Goal: Transaction & Acquisition: Purchase product/service

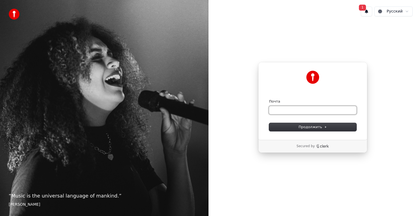
click at [291, 108] on input "Почта" at bounding box center [312, 110] width 87 height 8
click at [302, 107] on input "Почта" at bounding box center [312, 110] width 87 height 8
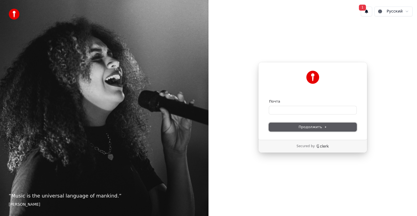
click at [302, 127] on span "Продолжить" at bounding box center [313, 126] width 29 height 5
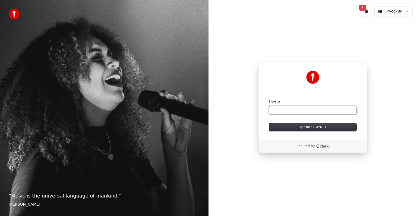
click at [286, 109] on input "Почта" at bounding box center [312, 110] width 87 height 8
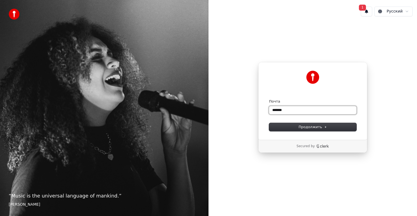
click at [269, 99] on button "submit" at bounding box center [269, 99] width 0 height 0
click at [283, 112] on input "*******" at bounding box center [312, 110] width 87 height 8
click at [288, 111] on input "*******" at bounding box center [312, 110] width 87 height 8
type input "*"
click at [277, 108] on input "Почта" at bounding box center [312, 110] width 87 height 8
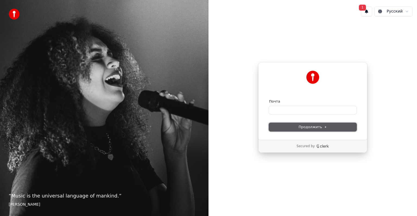
click at [289, 126] on button "Продолжить" at bounding box center [312, 127] width 87 height 8
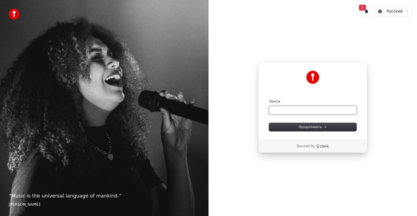
click at [279, 112] on input "Почта" at bounding box center [312, 110] width 87 height 8
type input "*"
click at [299, 125] on button "Продолжить" at bounding box center [312, 127] width 87 height 8
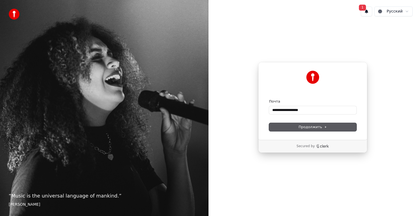
type input "**********"
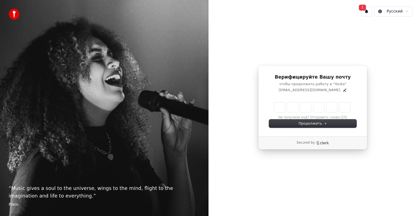
click at [267, 120] on div "Верифицируйте Вашу почту чтобы продолжить работу в "Youka" melobingo@gmail.com …" at bounding box center [312, 100] width 109 height 71
click at [303, 116] on div "Enter the 6 -digit verification code Не получили код? Отправить снова. (23)" at bounding box center [312, 110] width 87 height 18
click at [290, 124] on button "Продолжить" at bounding box center [312, 123] width 87 height 8
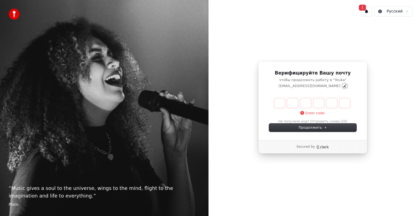
click at [343, 87] on icon "Edit" at bounding box center [345, 86] width 4 height 4
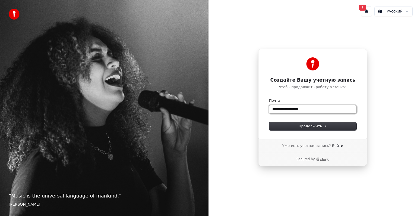
click at [288, 112] on input "**********" at bounding box center [312, 109] width 87 height 8
drag, startPoint x: 297, startPoint y: 113, endPoint x: 296, endPoint y: 127, distance: 14.2
click at [296, 127] on form "**********" at bounding box center [312, 114] width 87 height 32
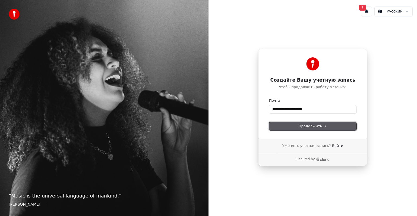
click at [296, 127] on button "Продолжить" at bounding box center [312, 126] width 87 height 8
type input "**********"
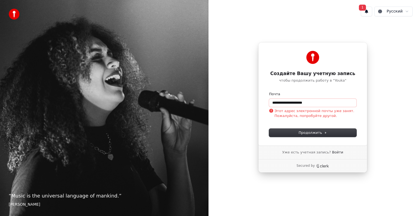
click at [294, 112] on p "Этот адрес электронной почты уже занят. Пожалуйста, попробуйте другой." at bounding box center [312, 113] width 87 height 10
click at [332, 151] on link "Войти" at bounding box center [337, 152] width 11 height 5
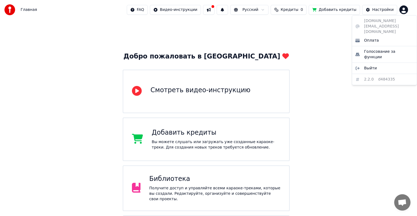
click at [403, 9] on html "Главная FAQ Видео-инструкции Русский Кредиты 0 Добавить кредиты Настройки Добро…" at bounding box center [208, 130] width 417 height 261
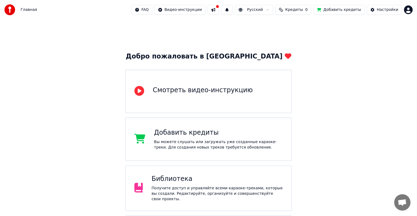
click at [292, 9] on html "Главная FAQ Видео-инструкции Русский Кредиты 0 Добавить кредиты Настройки Добро…" at bounding box center [208, 130] width 417 height 261
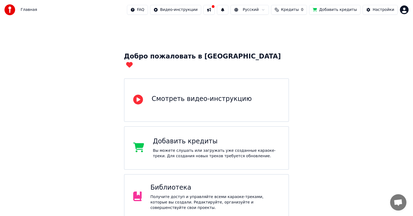
click at [292, 9] on span "Кредиты" at bounding box center [290, 9] width 18 height 5
click at [262, 27] on th "Пополнить" at bounding box center [262, 25] width 26 height 11
click at [284, 38] on button "Обновить" at bounding box center [296, 41] width 33 height 10
click at [215, 9] on button at bounding box center [208, 10] width 11 height 10
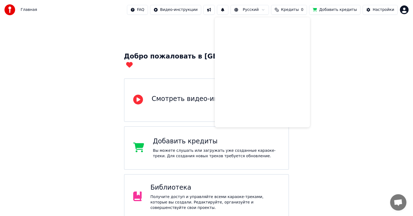
click at [335, 54] on div "Добро пожаловать в Youka Смотреть видео-инструкцию Добавить кредиты Вы можете с…" at bounding box center [206, 145] width 413 height 250
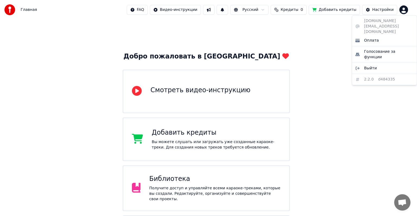
click at [405, 8] on html "Главная FAQ Видео-инструкции Русский Кредиты 0 Добавить кредиты Настройки Добро…" at bounding box center [208, 130] width 417 height 261
click at [252, 57] on html "Главная FAQ Видео-инструкции Русский Кредиты 0 Добавить кредиты Настройки Добро…" at bounding box center [208, 130] width 417 height 261
click at [73, 118] on html "Главная FAQ Видео-инструкции Русский Кредиты 0 Добавить кредиты Настройки Добро…" at bounding box center [208, 130] width 417 height 261
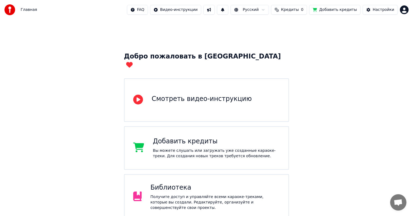
click at [195, 194] on div "Получите доступ и управляйте всеми караоке-треками, которые вы создали. Редакти…" at bounding box center [214, 202] width 129 height 16
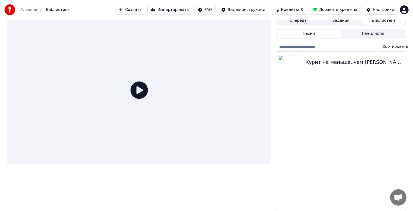
scroll to position [7, 0]
click at [309, 61] on div "Курит не меньше, чем [PERSON_NAME]" at bounding box center [351, 62] width 93 height 8
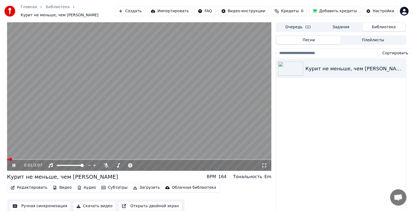
click at [92, 117] on video at bounding box center [139, 96] width 264 height 149
click at [290, 9] on span "Кредиты" at bounding box center [290, 10] width 18 height 5
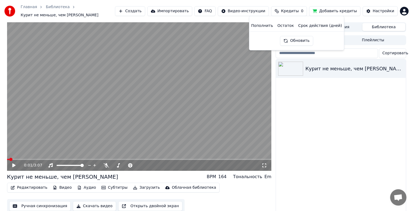
click at [287, 29] on th "Остаток" at bounding box center [285, 25] width 21 height 11
click at [301, 27] on th "Срок действия (дней)" at bounding box center [320, 25] width 48 height 11
click at [323, 26] on th "Срок действия (дней)" at bounding box center [320, 25] width 48 height 11
